Goal: Task Accomplishment & Management: Complete application form

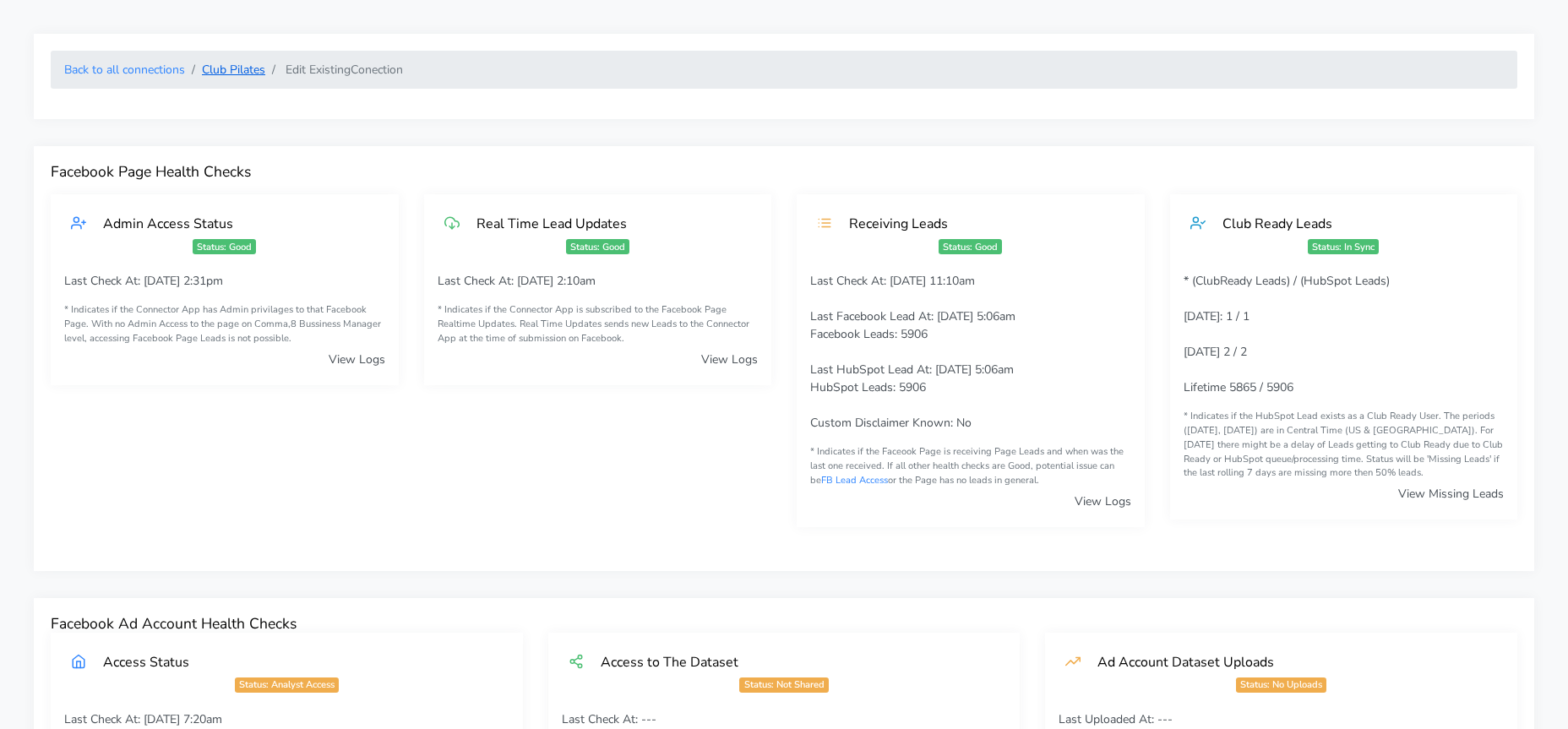
click at [226, 74] on link "Club Pilates" at bounding box center [233, 69] width 63 height 16
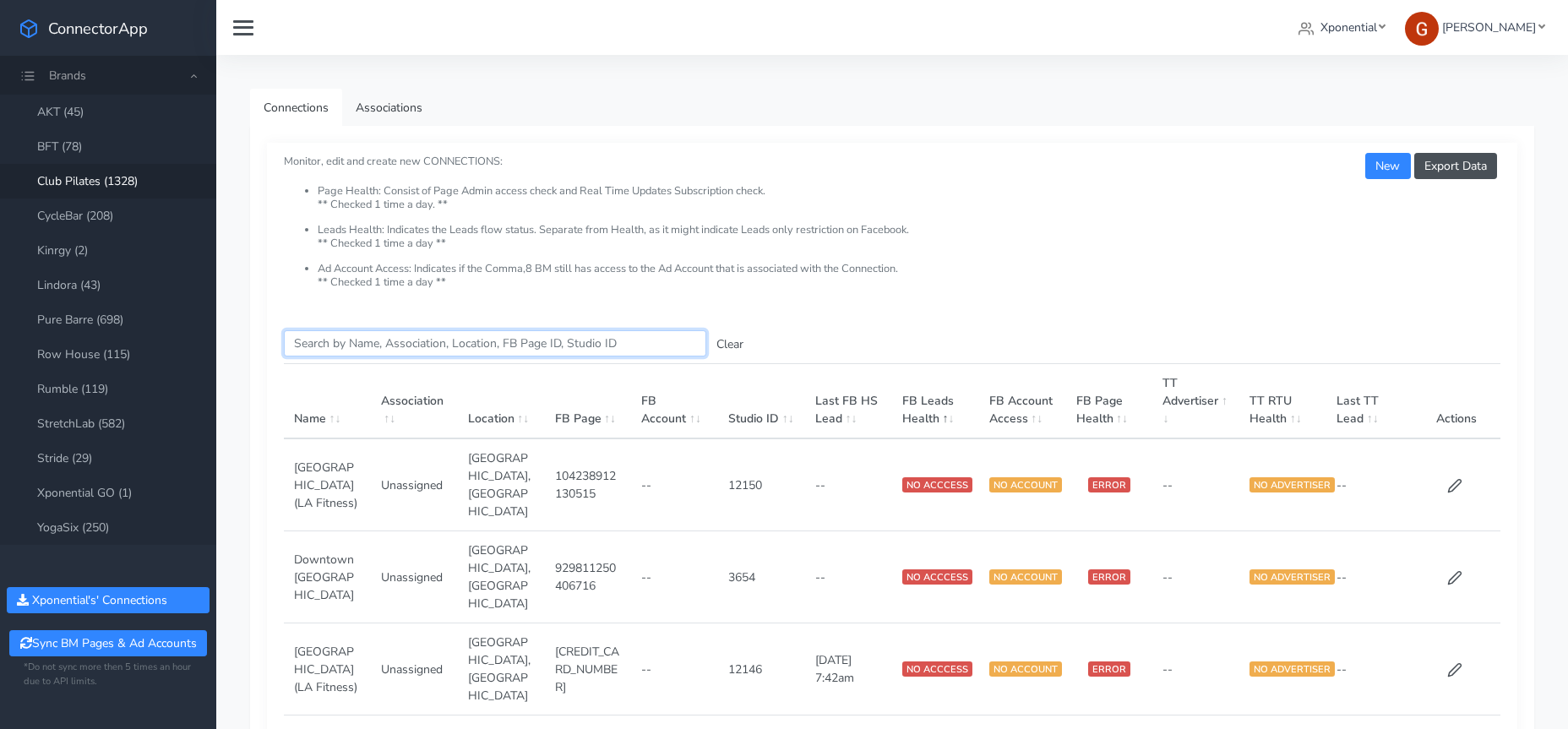
click at [404, 351] on input "Search this table" at bounding box center [495, 343] width 423 height 26
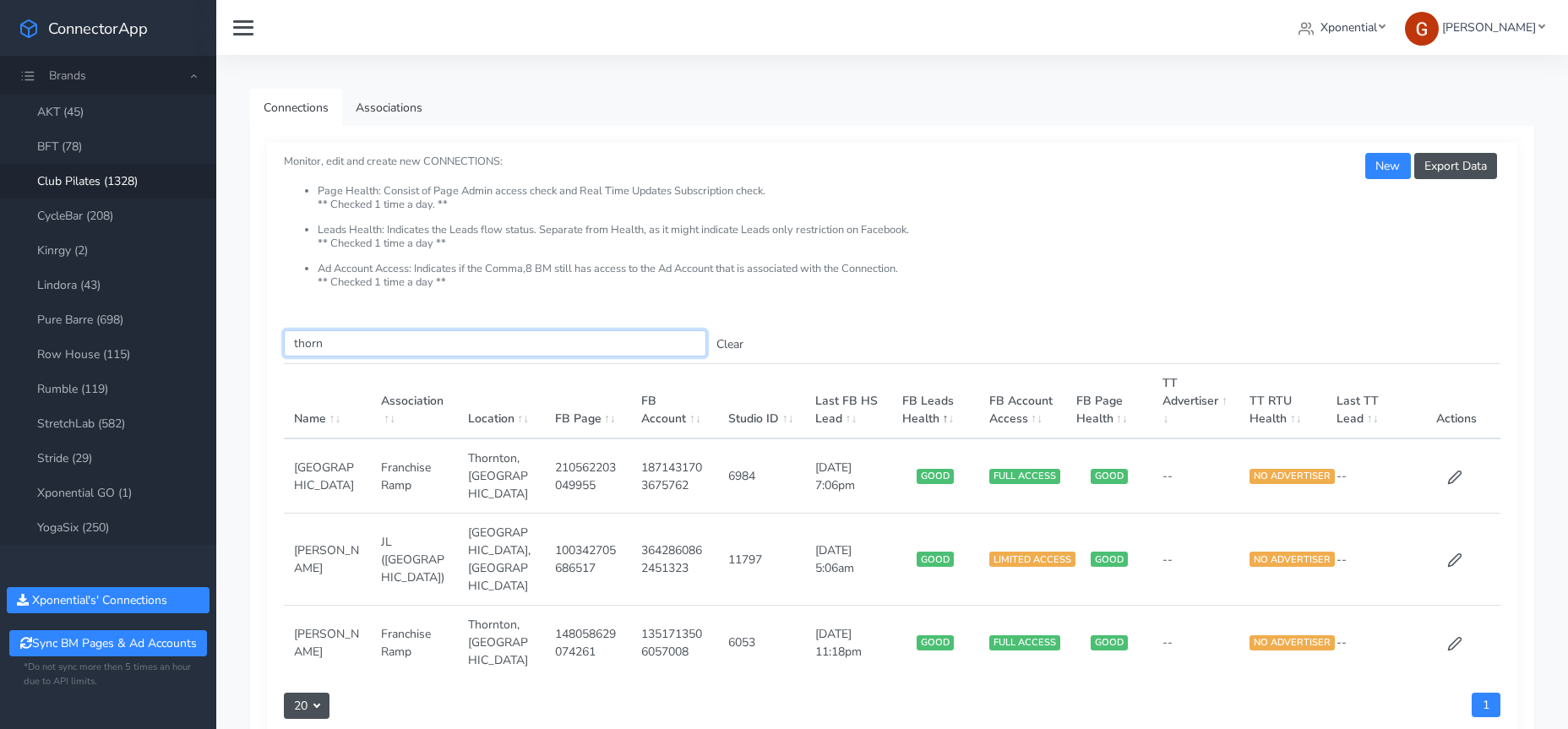
click at [305, 343] on input "thorn" at bounding box center [495, 343] width 423 height 26
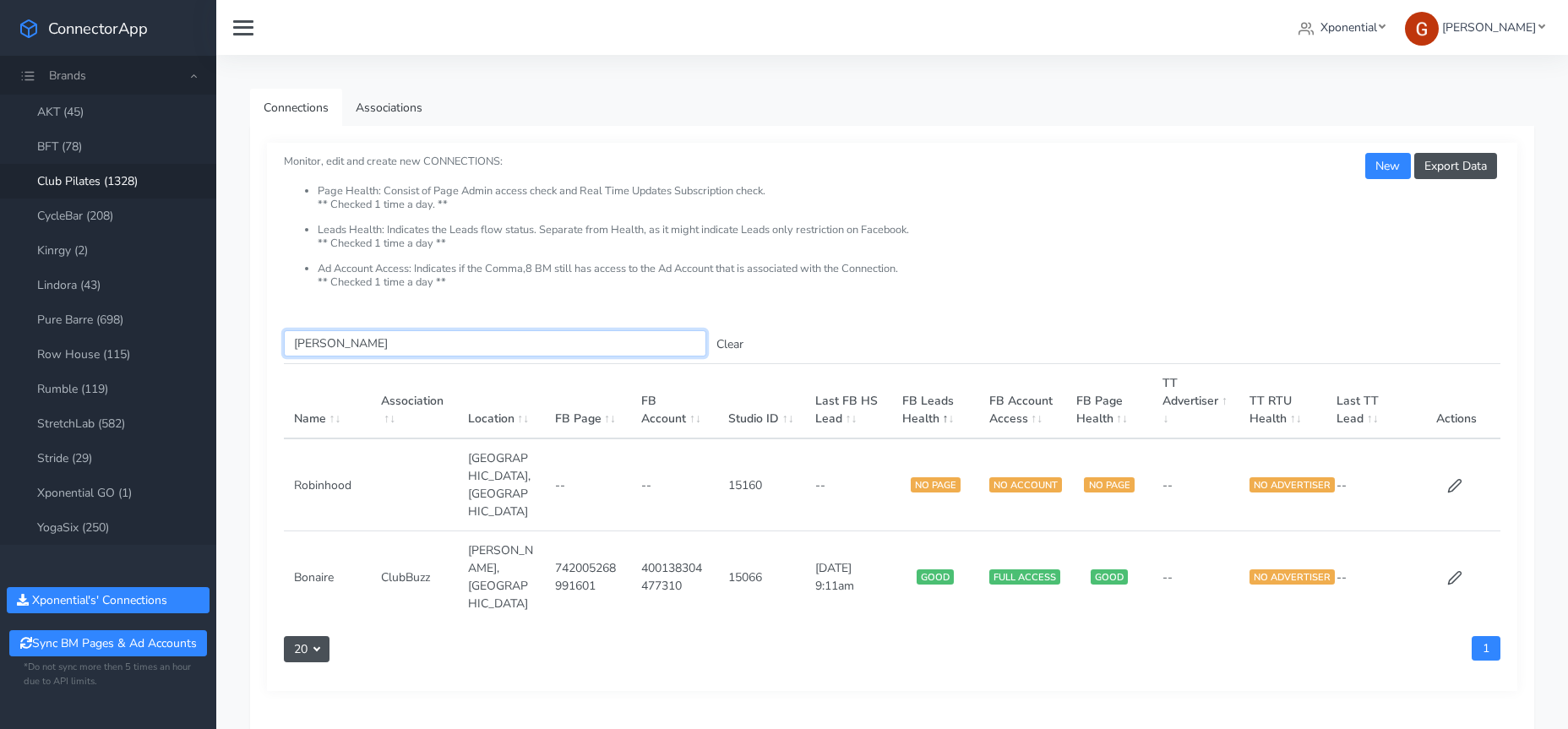
type input "[PERSON_NAME]"
click at [311, 339] on input "[PERSON_NAME]" at bounding box center [495, 343] width 423 height 26
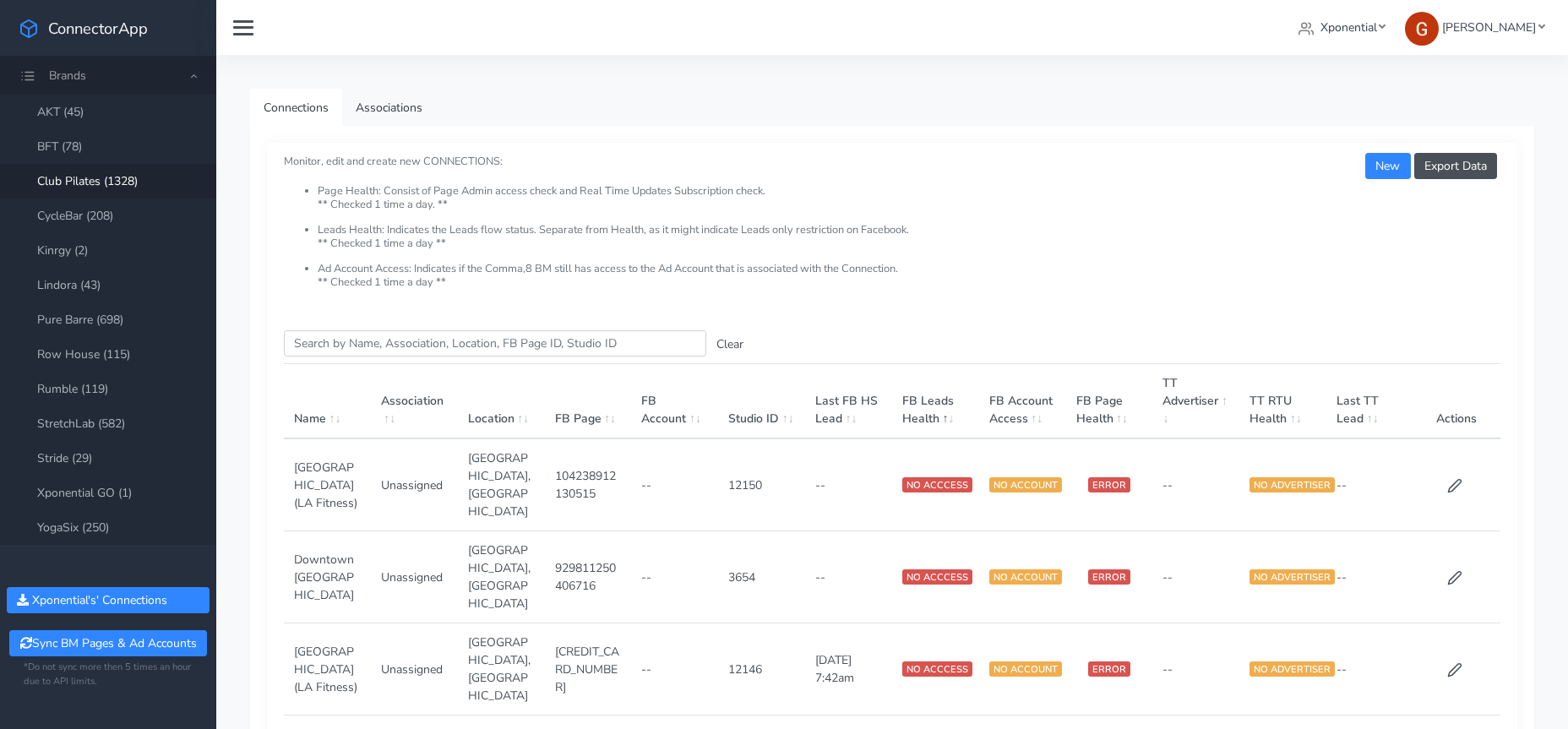
click at [379, 213] on li "Page Health: Consist of Page Admin access check and Real Time Updates Subscript…" at bounding box center [908, 204] width 1182 height 39
click at [107, 639] on button "Sync BM Pages & Ad Accounts" at bounding box center [108, 644] width 197 height 26
click at [361, 338] on input "Search this table" at bounding box center [495, 343] width 423 height 26
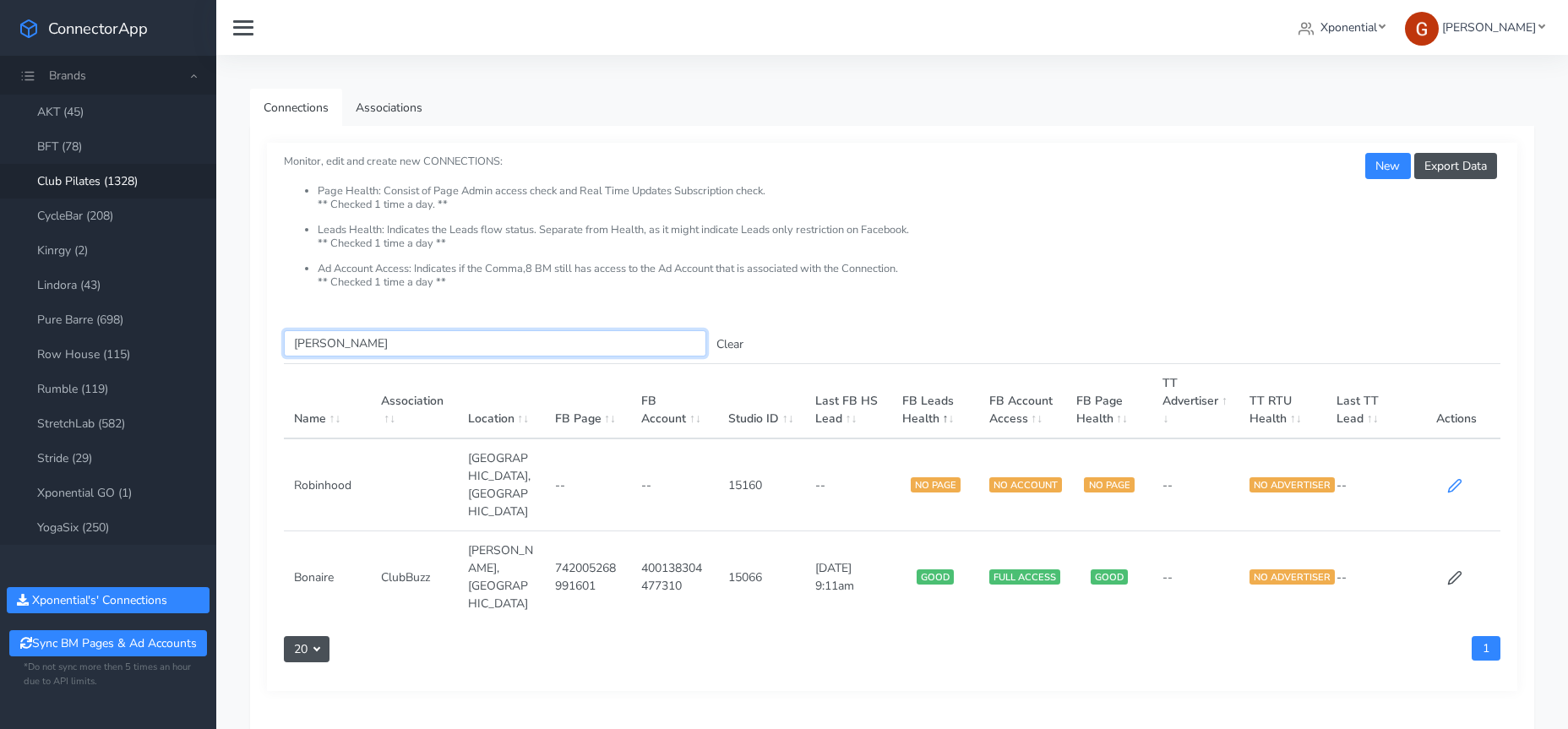
type input "[PERSON_NAME]"
click at [1459, 478] on icon at bounding box center [1455, 486] width 16 height 16
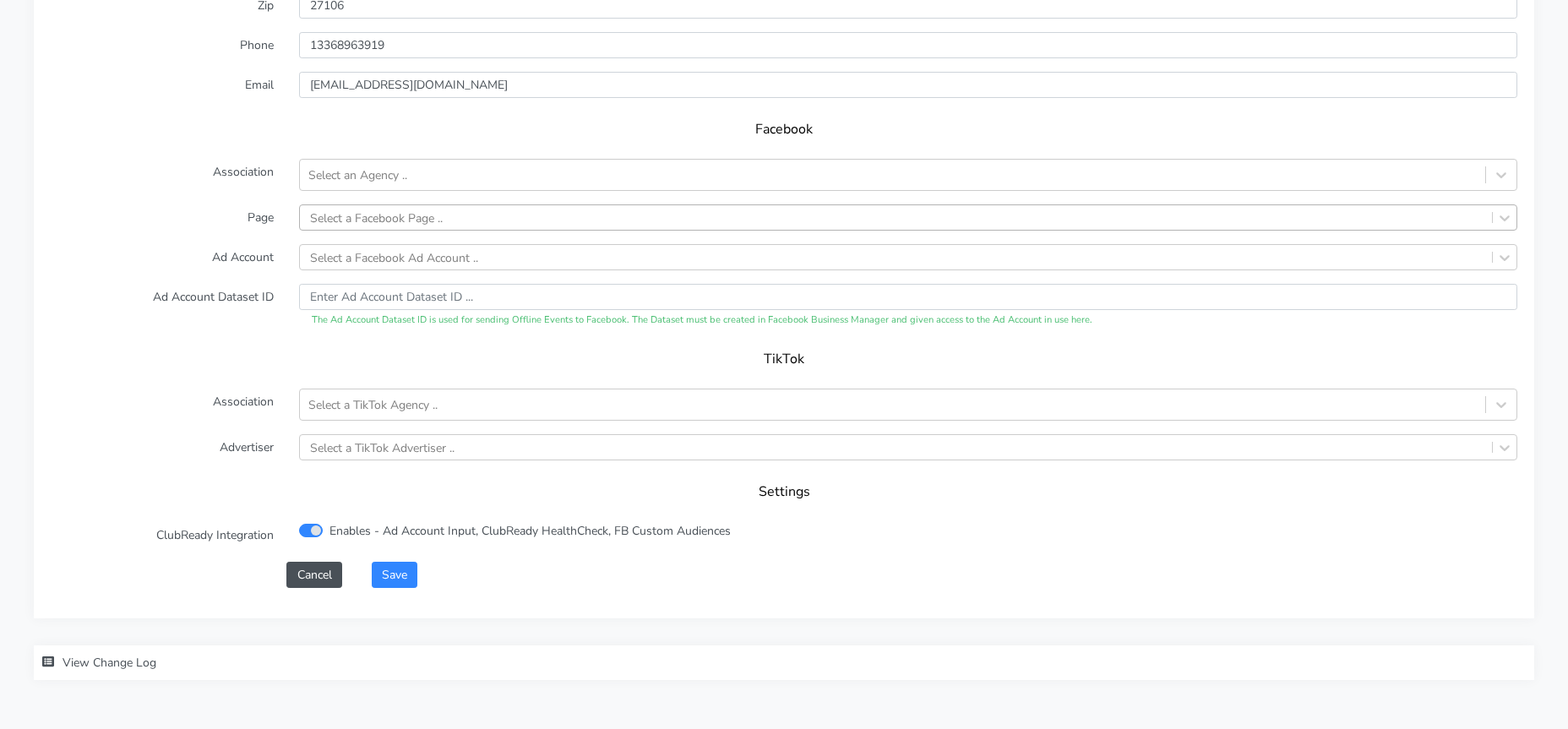
scroll to position [1582, 0]
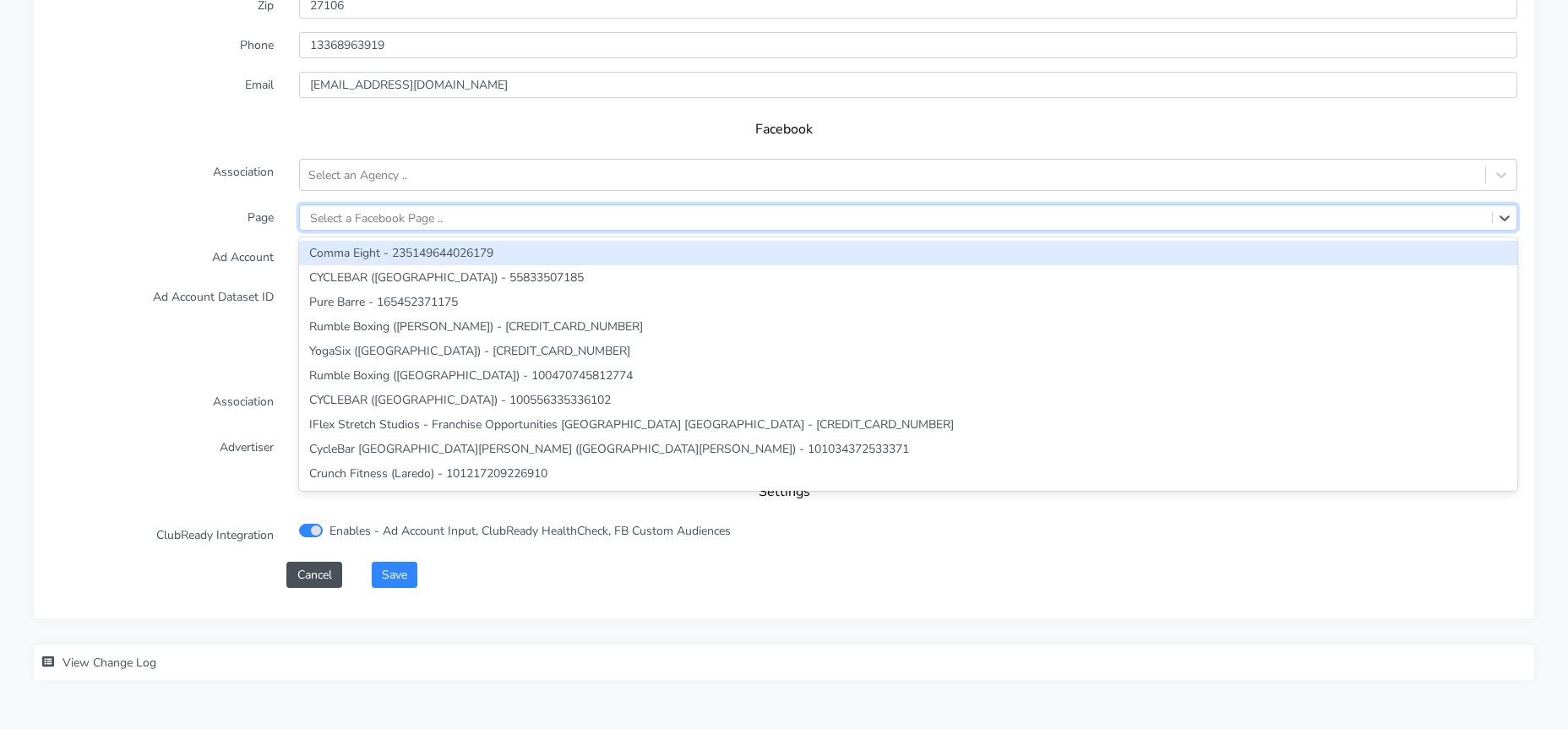
click at [361, 222] on div "Select a Facebook Page .." at bounding box center [376, 217] width 133 height 18
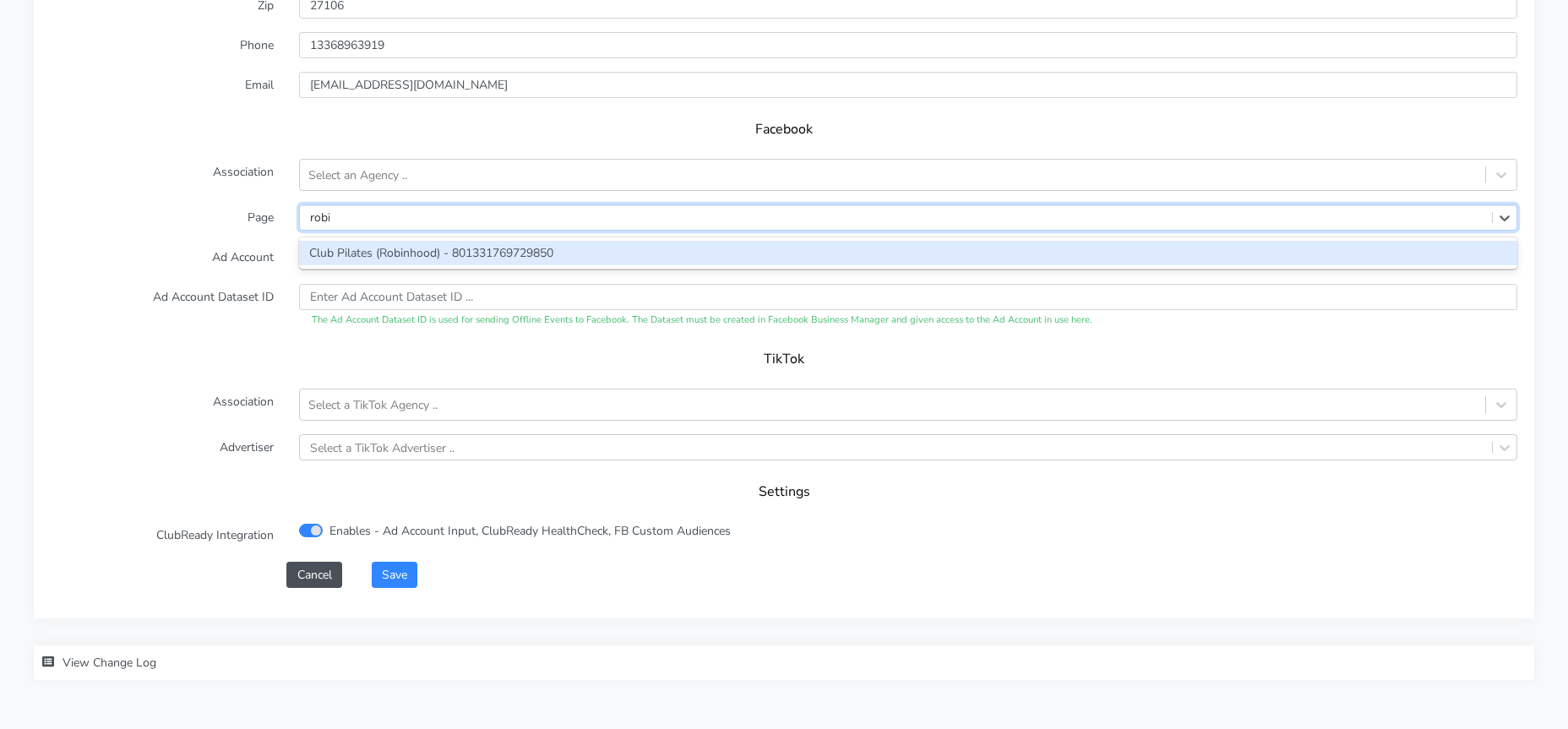
type input "[PERSON_NAME]"
click at [327, 247] on div "Club Pilates (Robinhood) - 801331769729850" at bounding box center [908, 253] width 1218 height 24
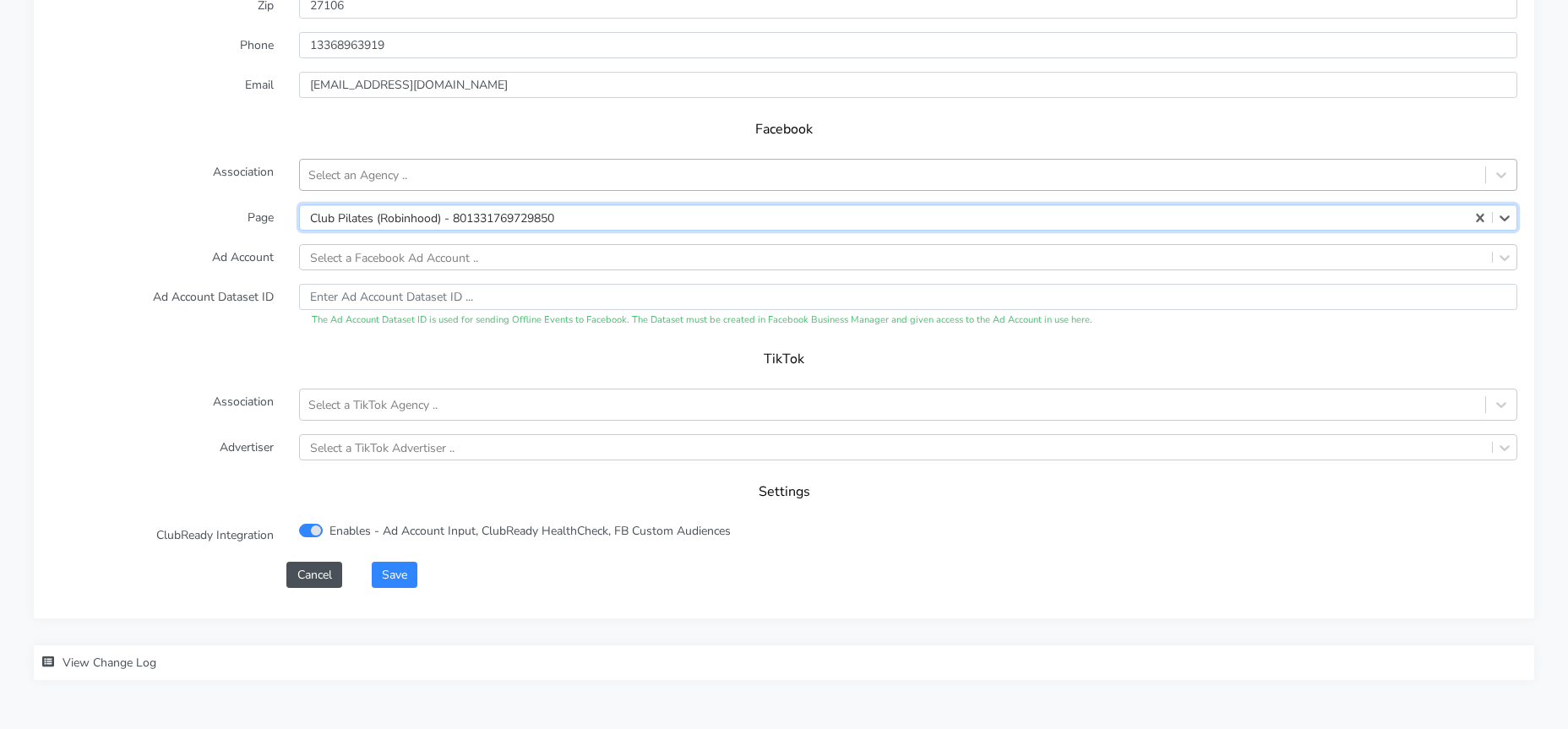
click at [419, 179] on div "Select an Agency .." at bounding box center [893, 175] width 1185 height 28
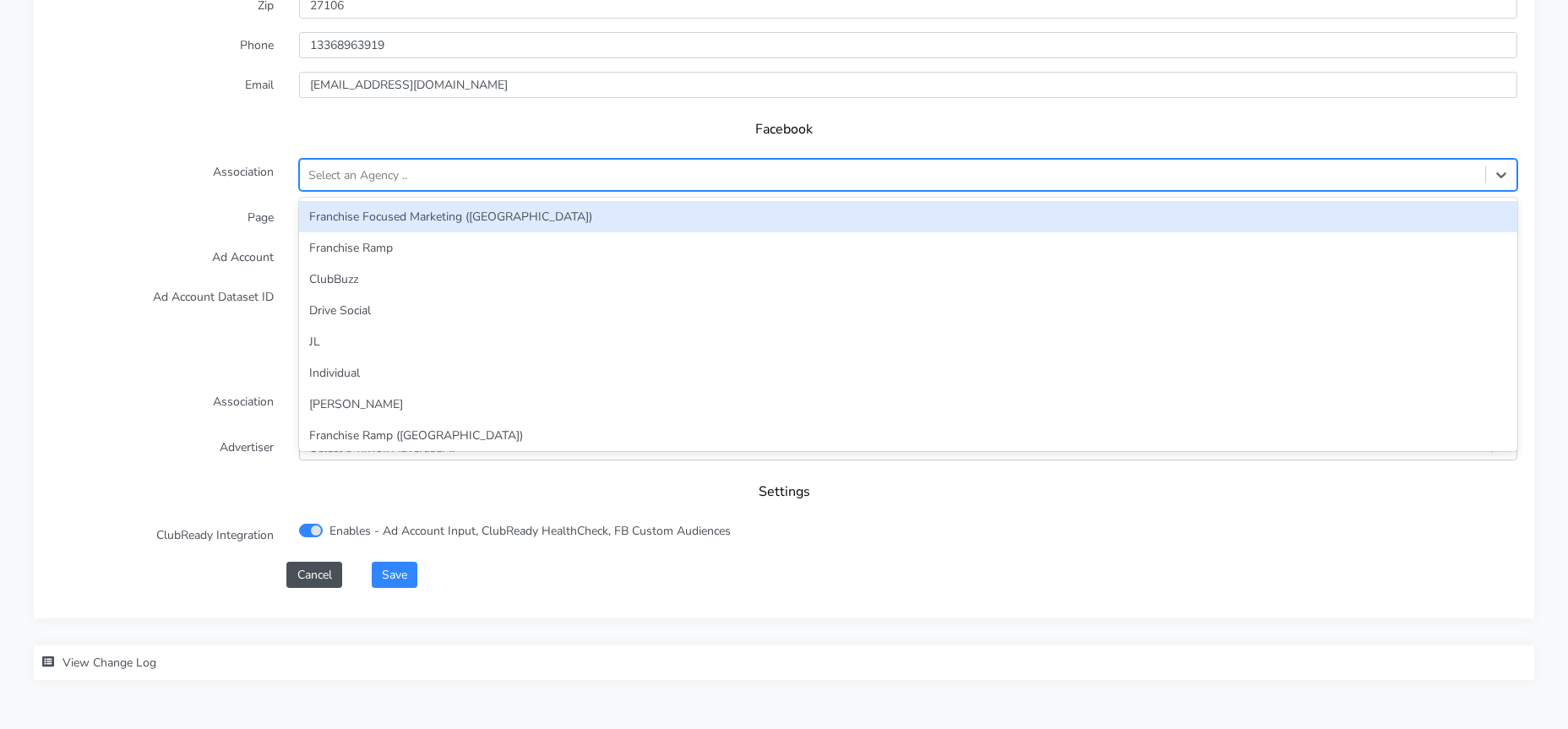
click at [381, 162] on div "Select an Agency .." at bounding box center [893, 175] width 1185 height 28
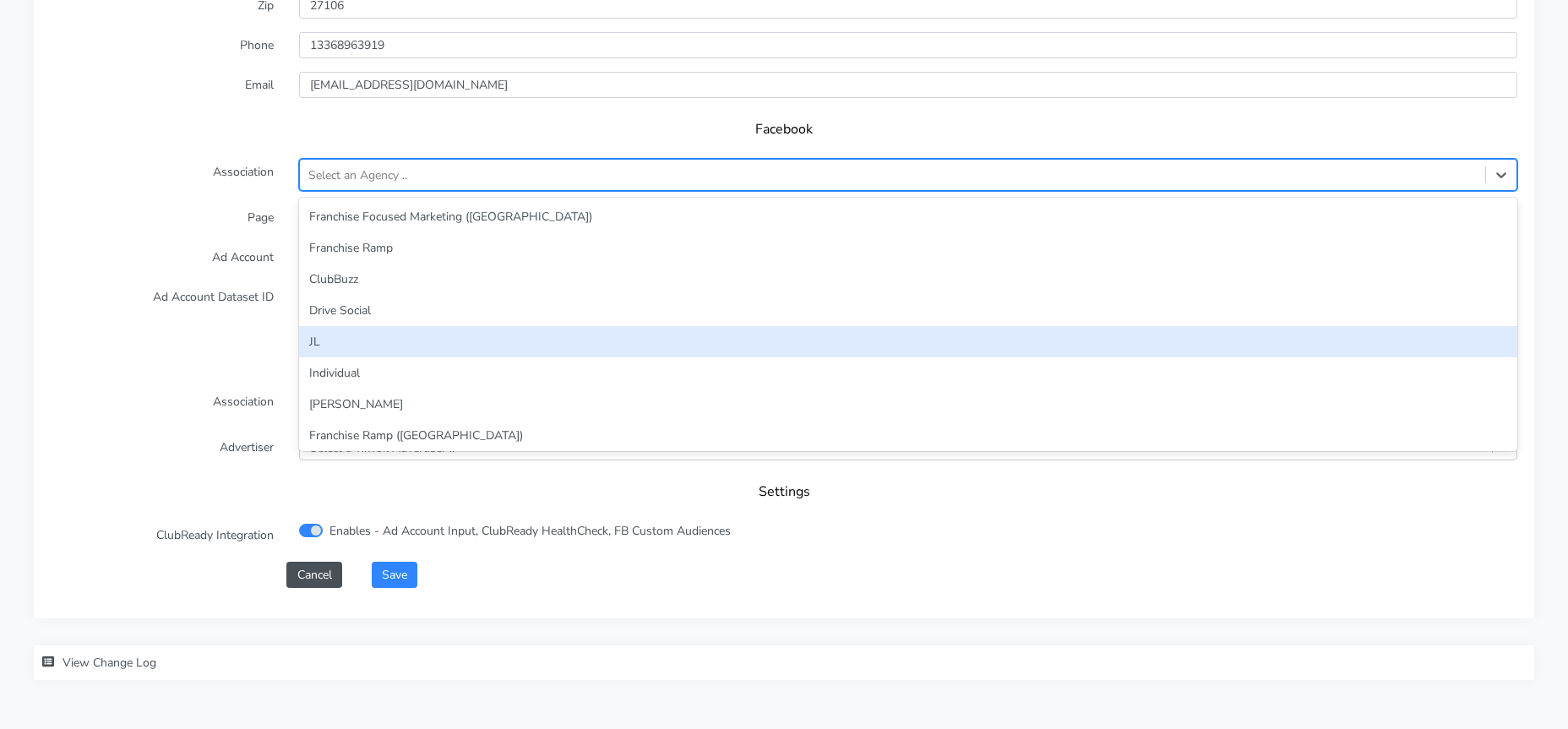
click at [332, 331] on div "JL" at bounding box center [908, 342] width 1218 height 31
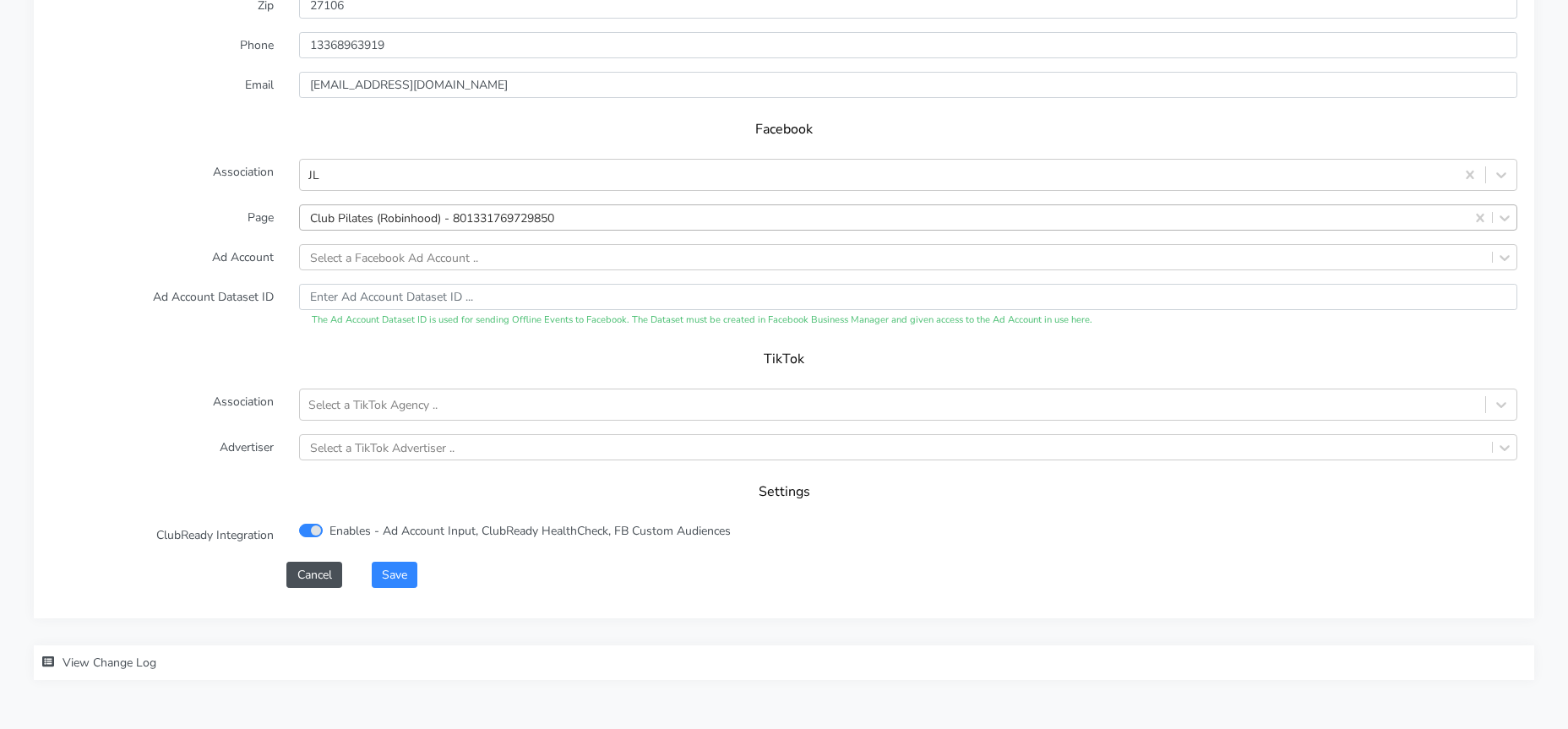
click at [166, 238] on form "XPO Admin Id clubpilates-robinhood Name Robinhood Connection External ID 15160 …" at bounding box center [784, 171] width 1466 height 833
click at [395, 256] on div "Select a Facebook Ad Account .." at bounding box center [393, 257] width 168 height 18
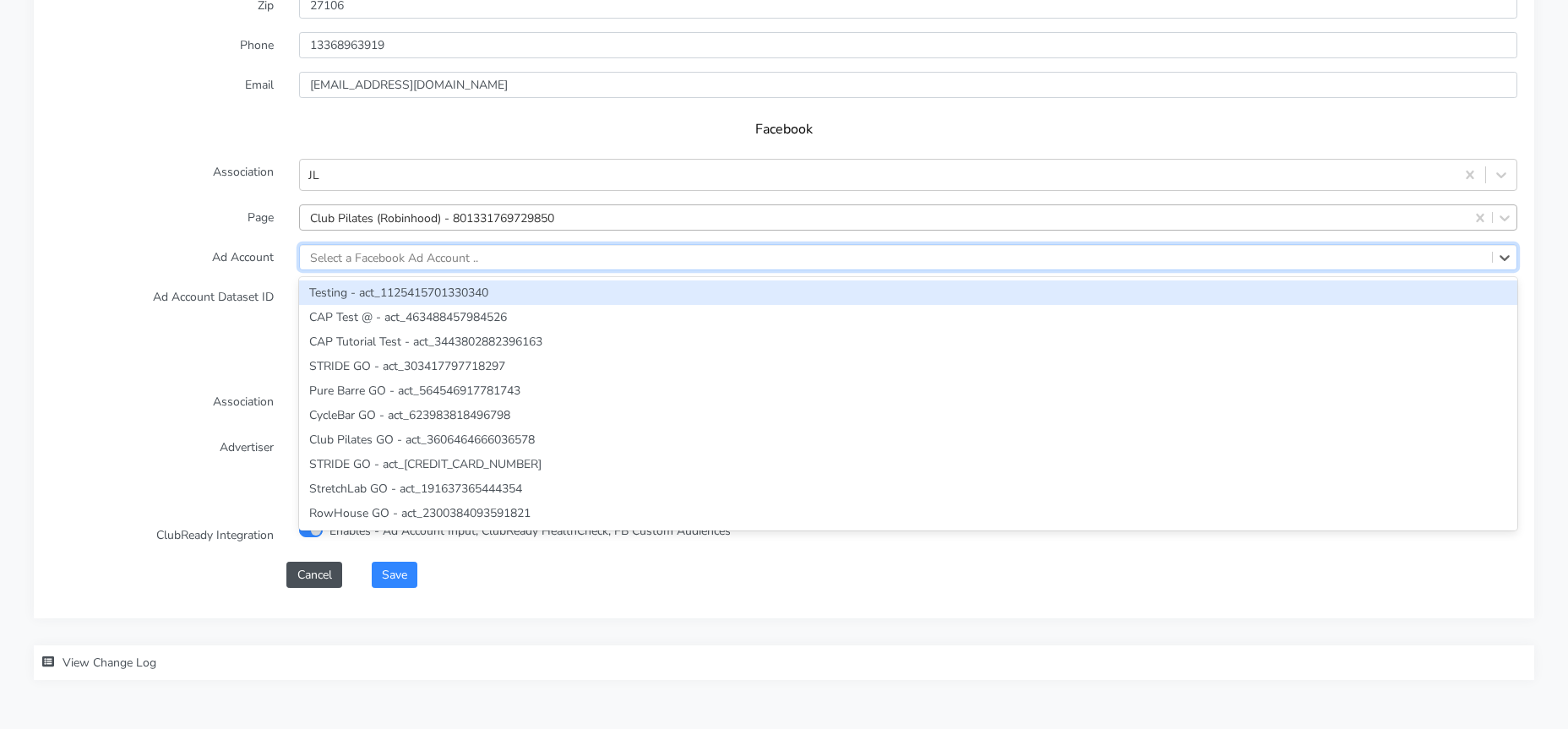
paste input "132864419612523"
type input "132864419612523"
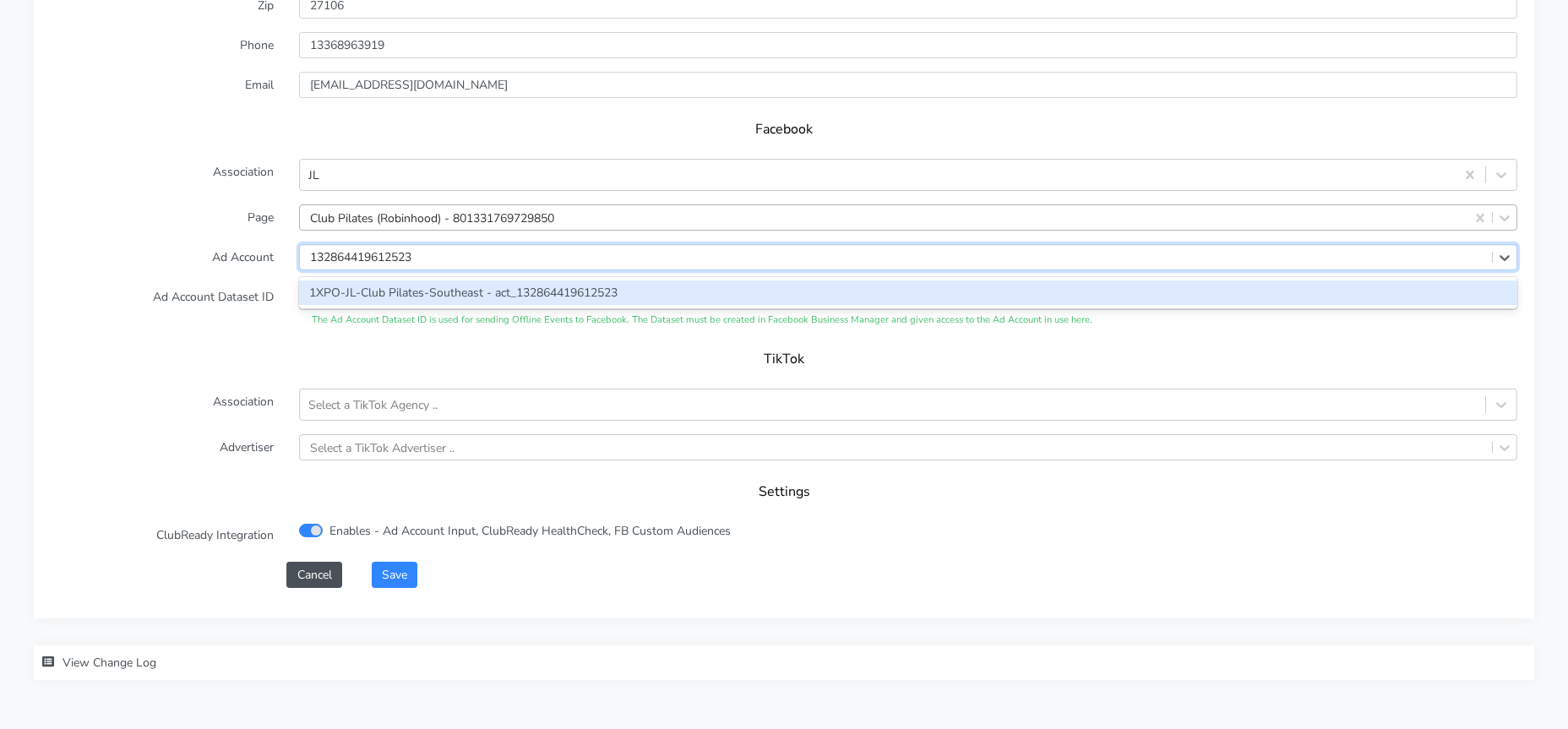
click at [341, 292] on div "1XPO-JL-Club Pilates-Southeast - act_132864419612523" at bounding box center [908, 292] width 1218 height 24
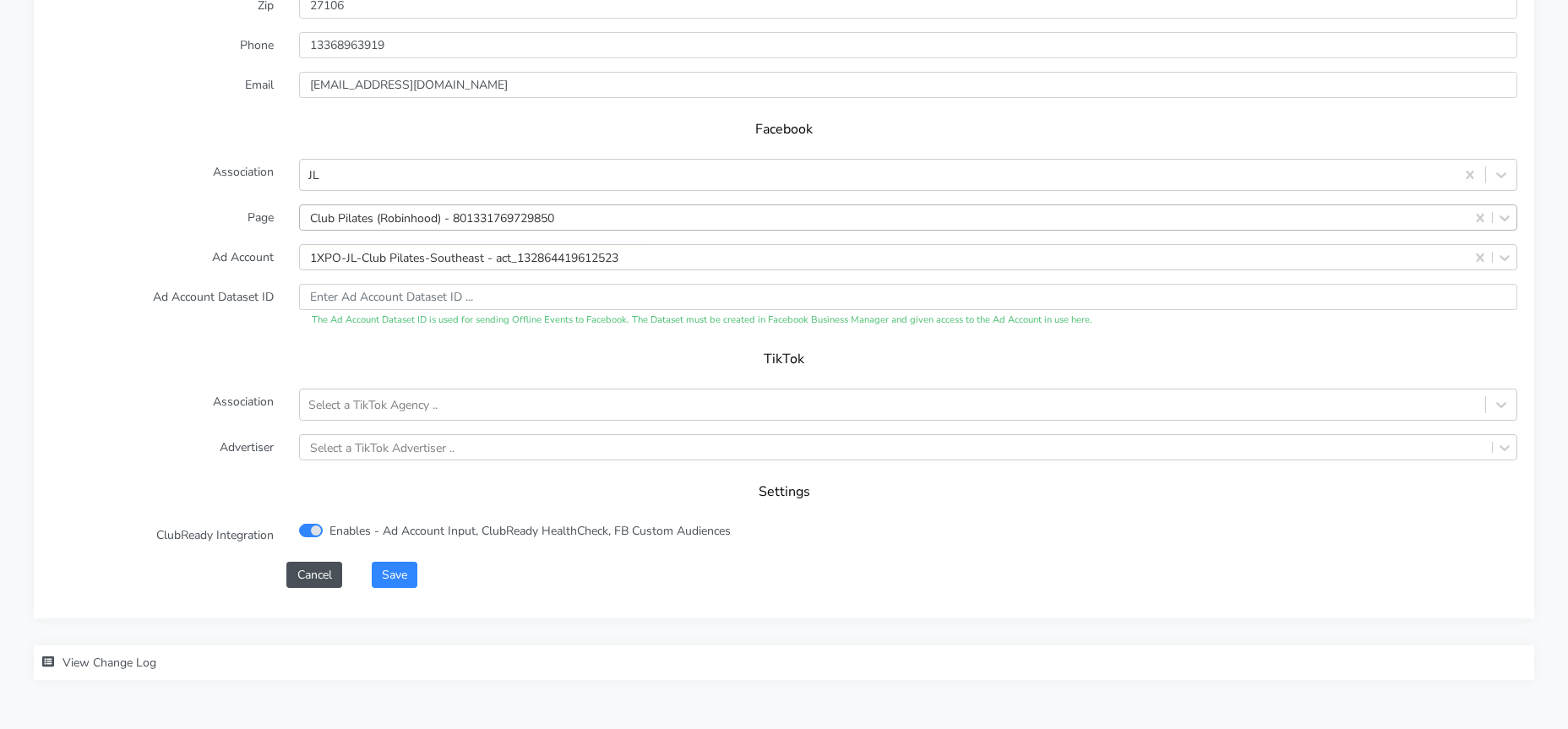
click at [185, 239] on form "XPO Admin Id clubpilates-robinhood Name Robinhood Connection External ID 15160 …" at bounding box center [784, 171] width 1466 height 833
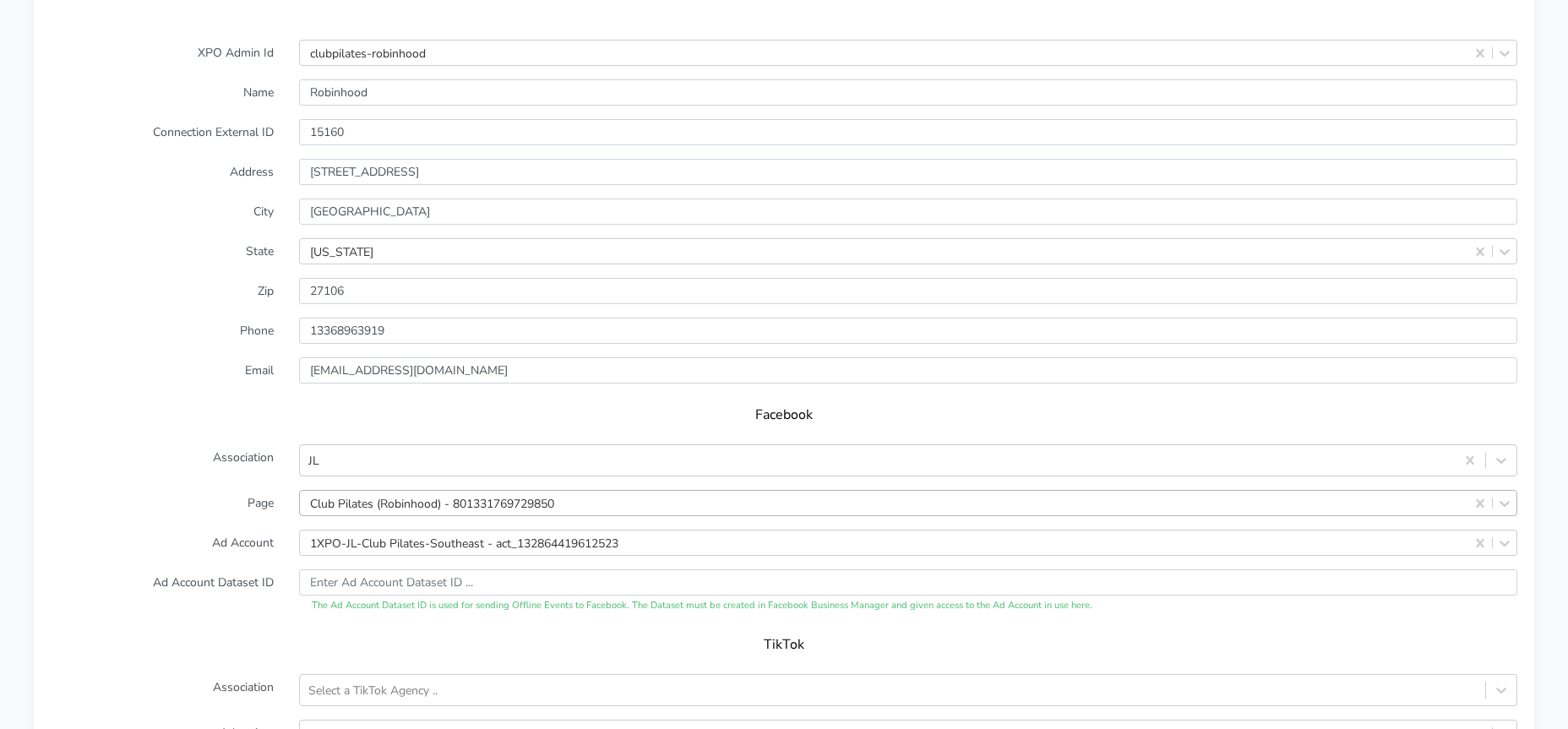
scroll to position [1280, 0]
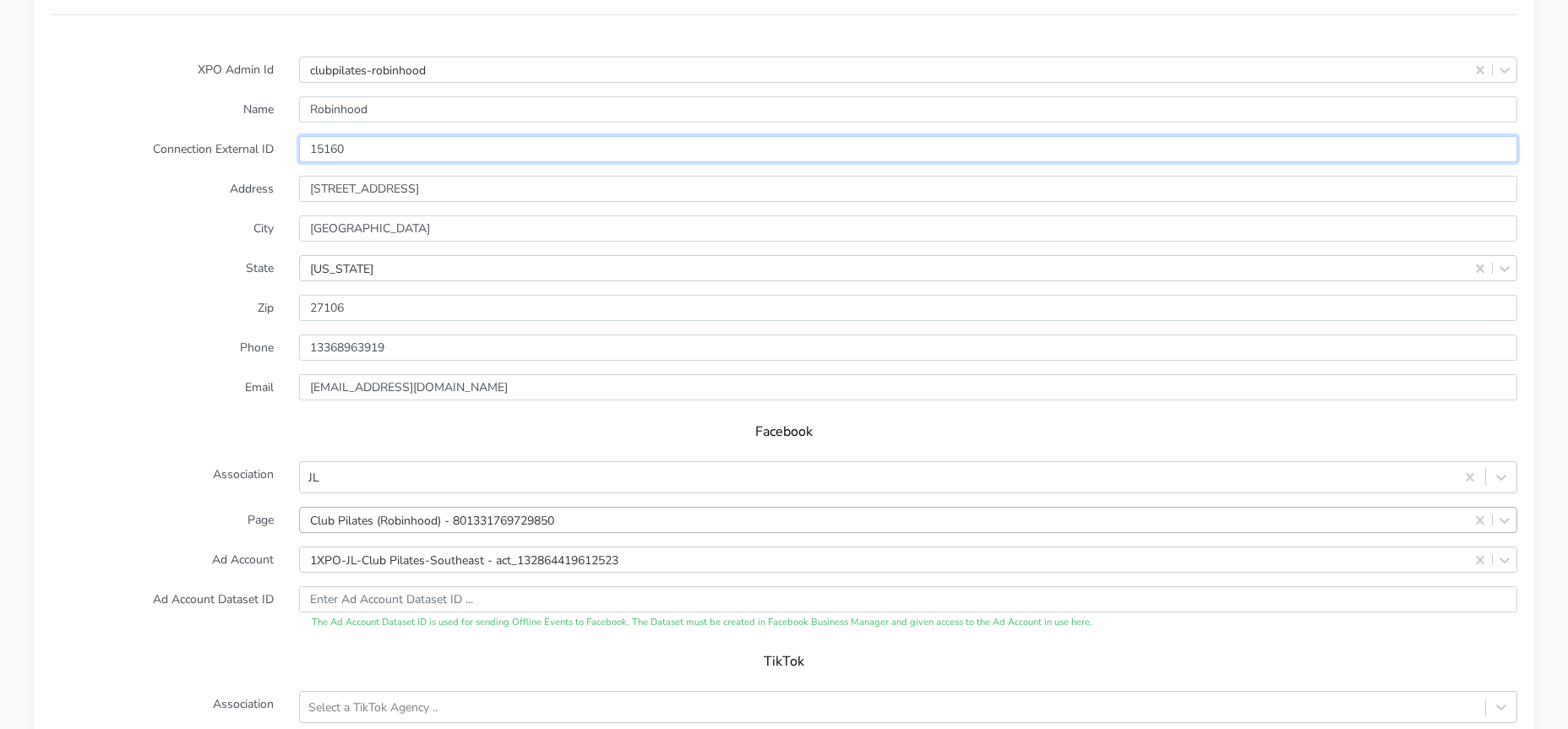
click at [329, 151] on input "15160" at bounding box center [908, 149] width 1218 height 26
click at [166, 324] on form "XPO Admin Id clubpilates-robinhood Name Robinhood Connection External ID 15160 …" at bounding box center [784, 474] width 1466 height 833
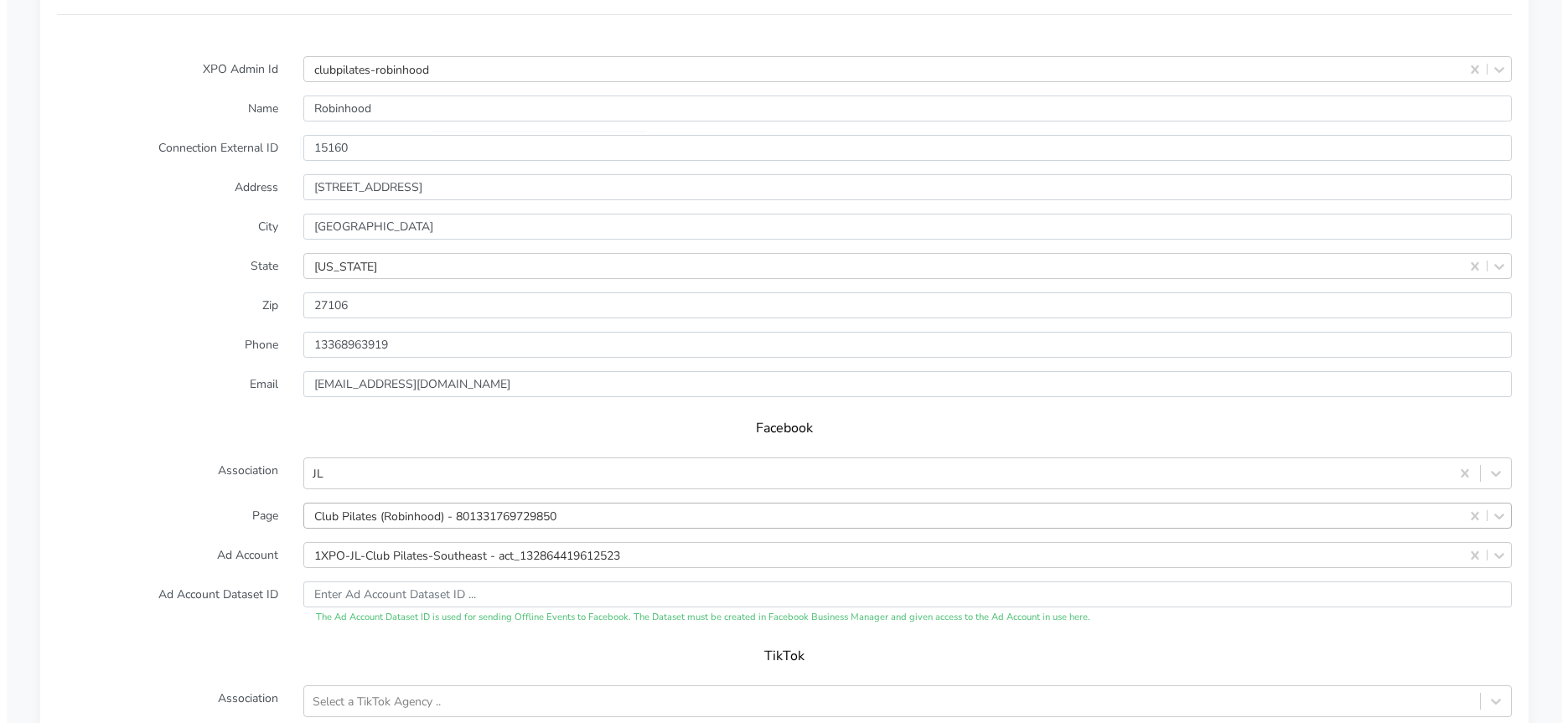
scroll to position [1605, 0]
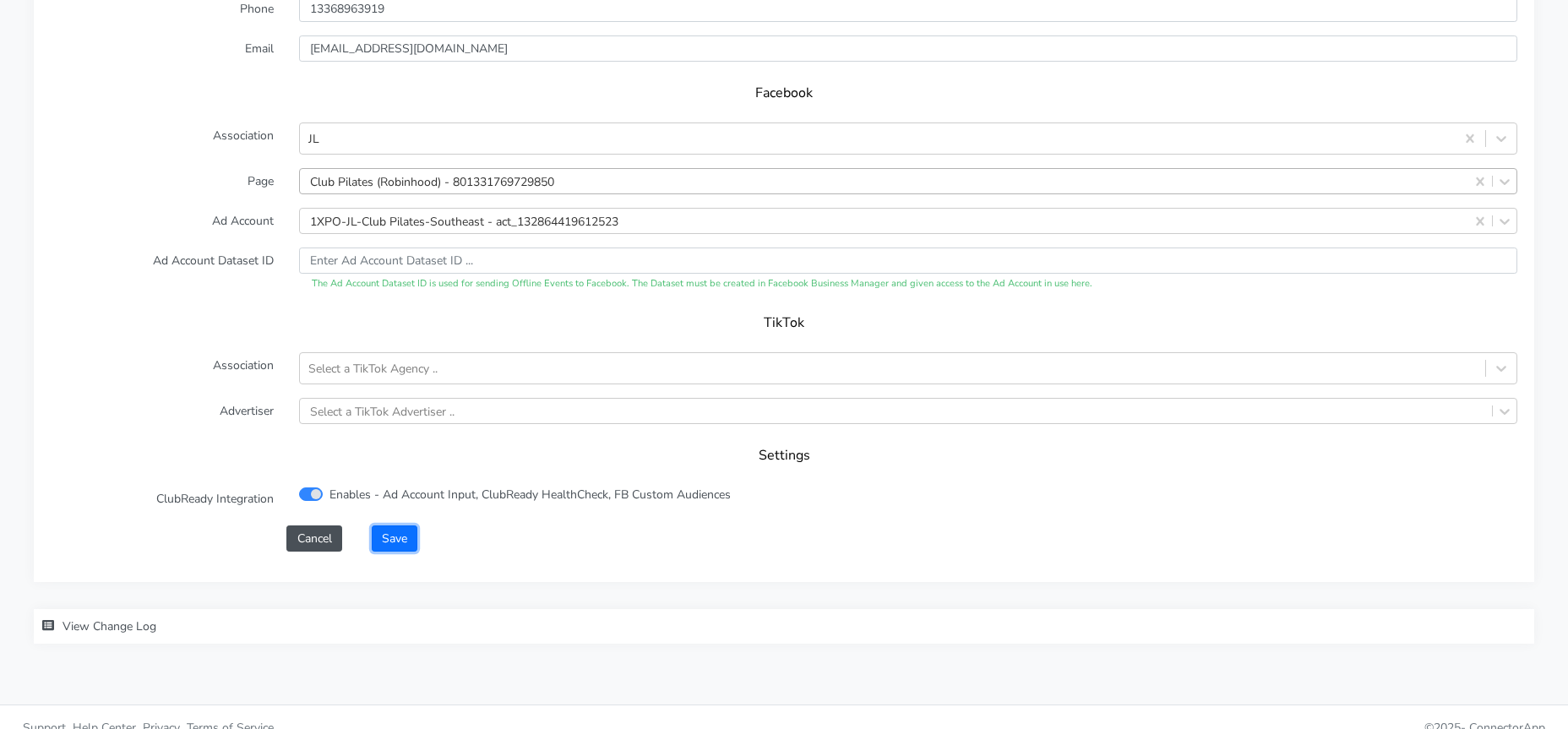
click at [398, 534] on button "Save" at bounding box center [394, 538] width 46 height 26
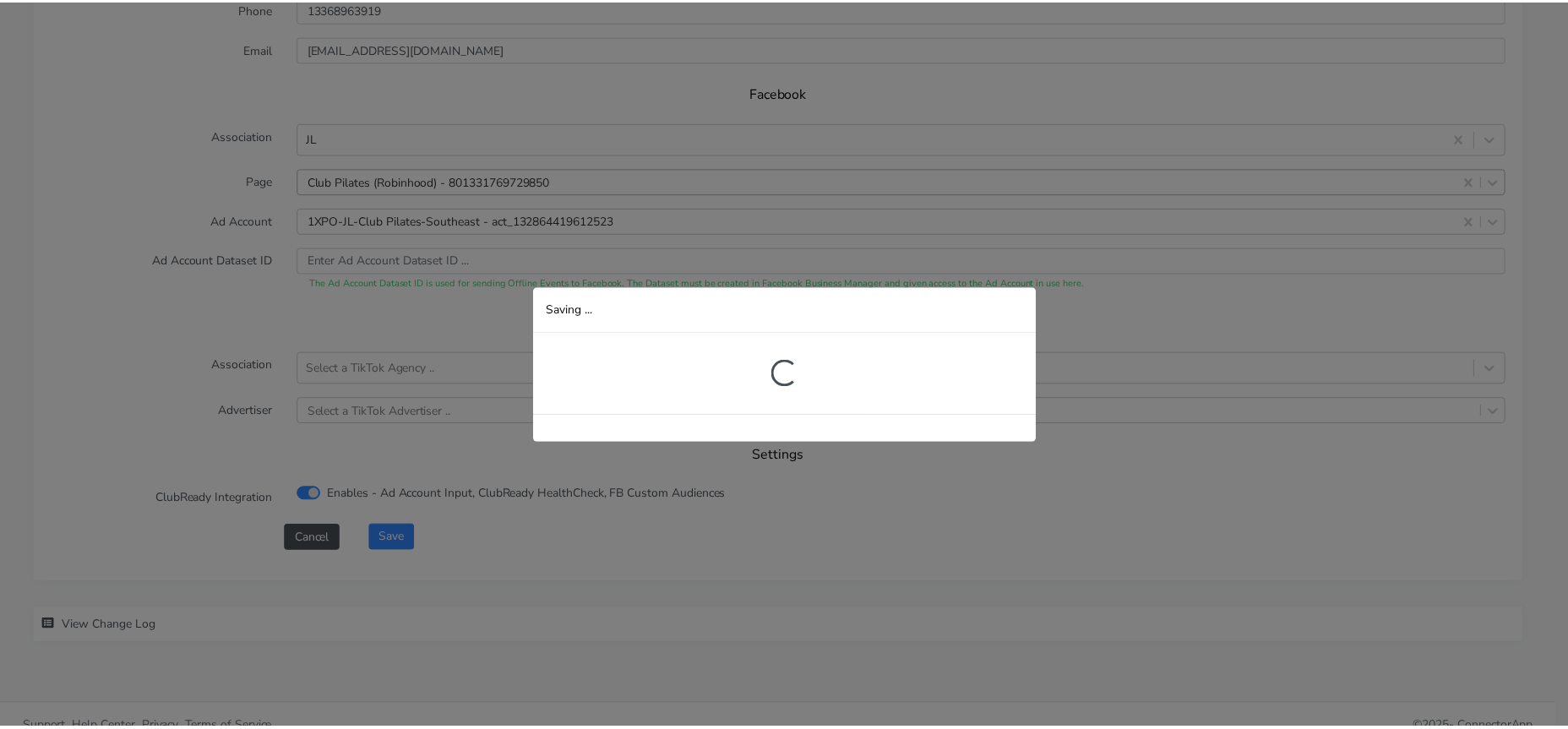
scroll to position [288, 0]
